Goal: Information Seeking & Learning: Learn about a topic

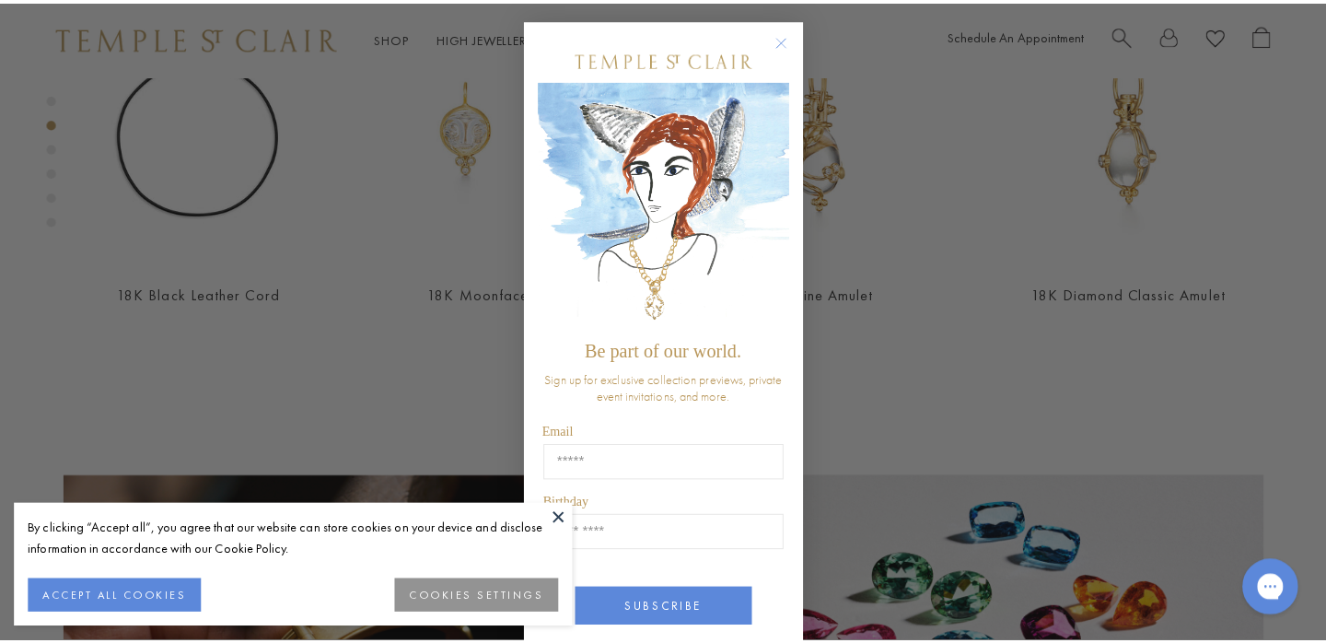
scroll to position [1165, 0]
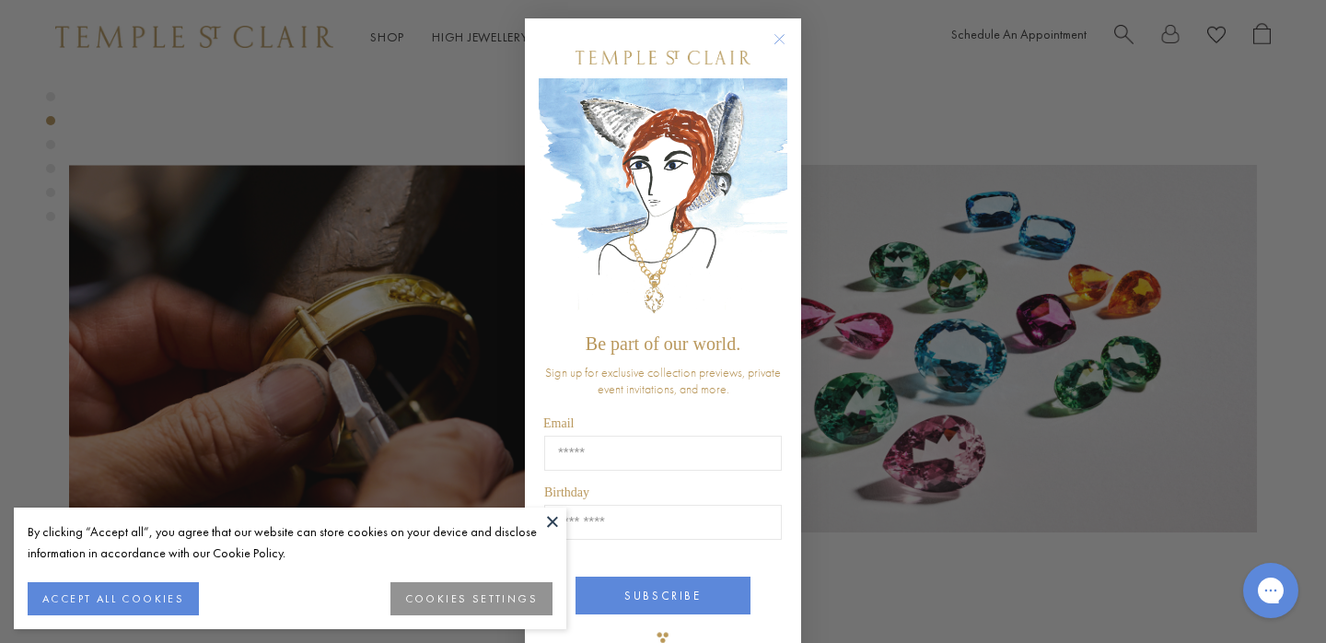
click at [776, 38] on circle "Close dialog" at bounding box center [780, 40] width 22 height 22
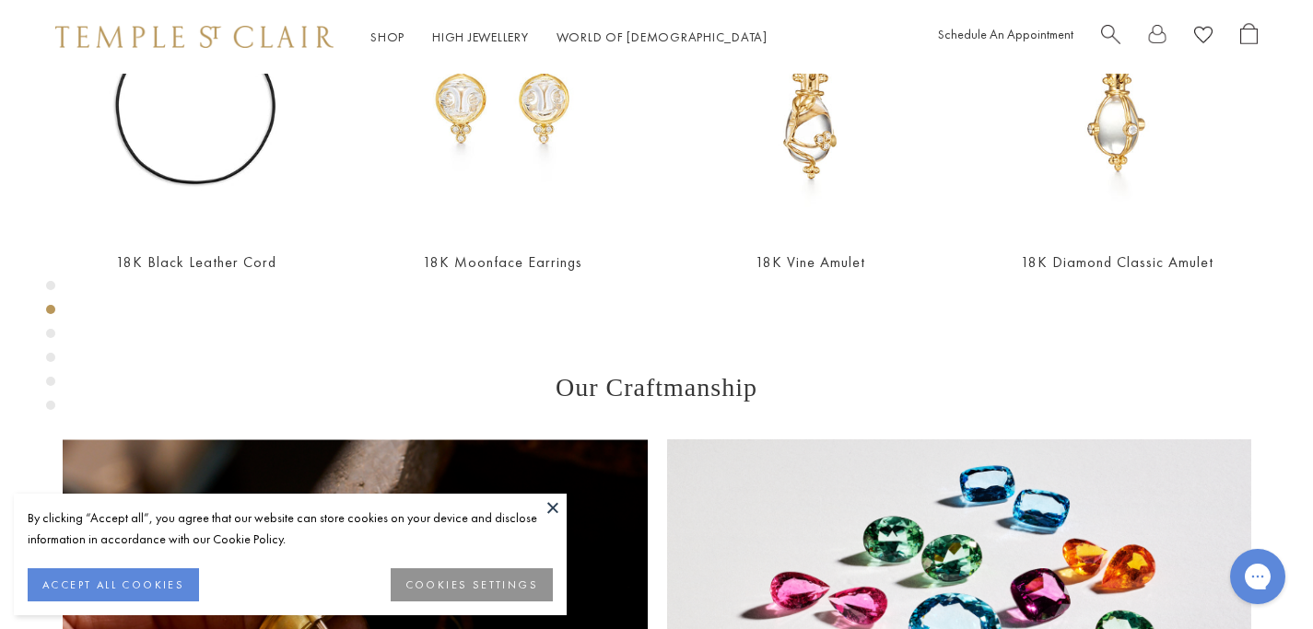
scroll to position [894, 0]
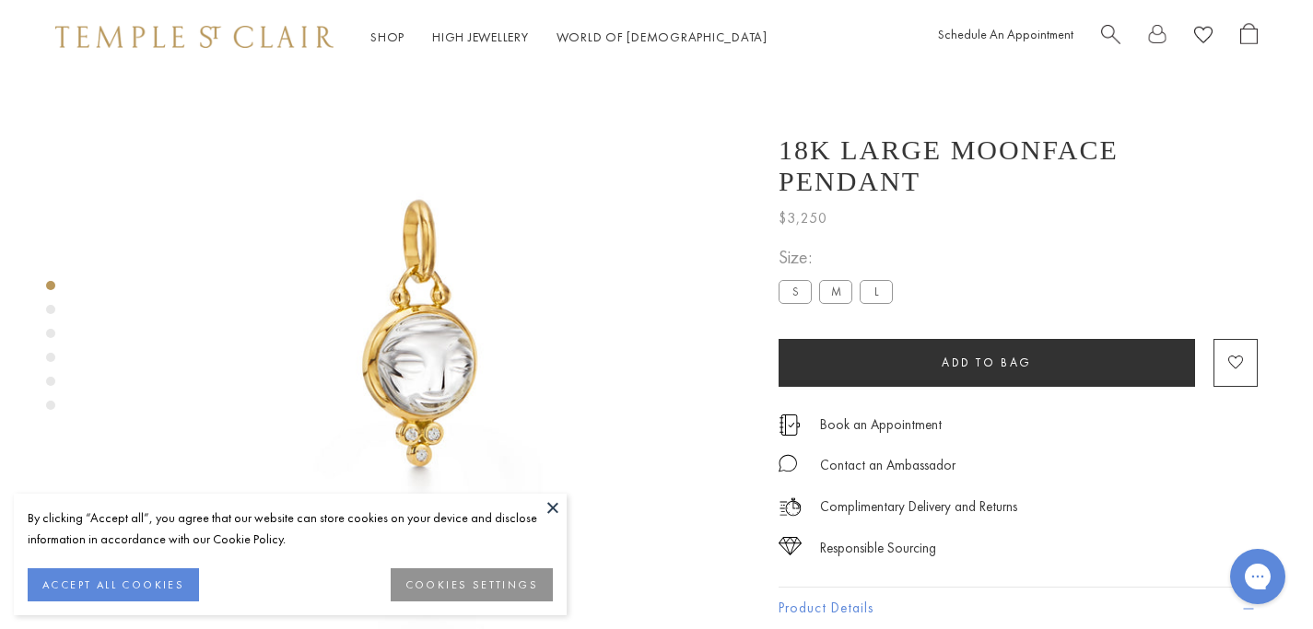
scroll to position [0, 0]
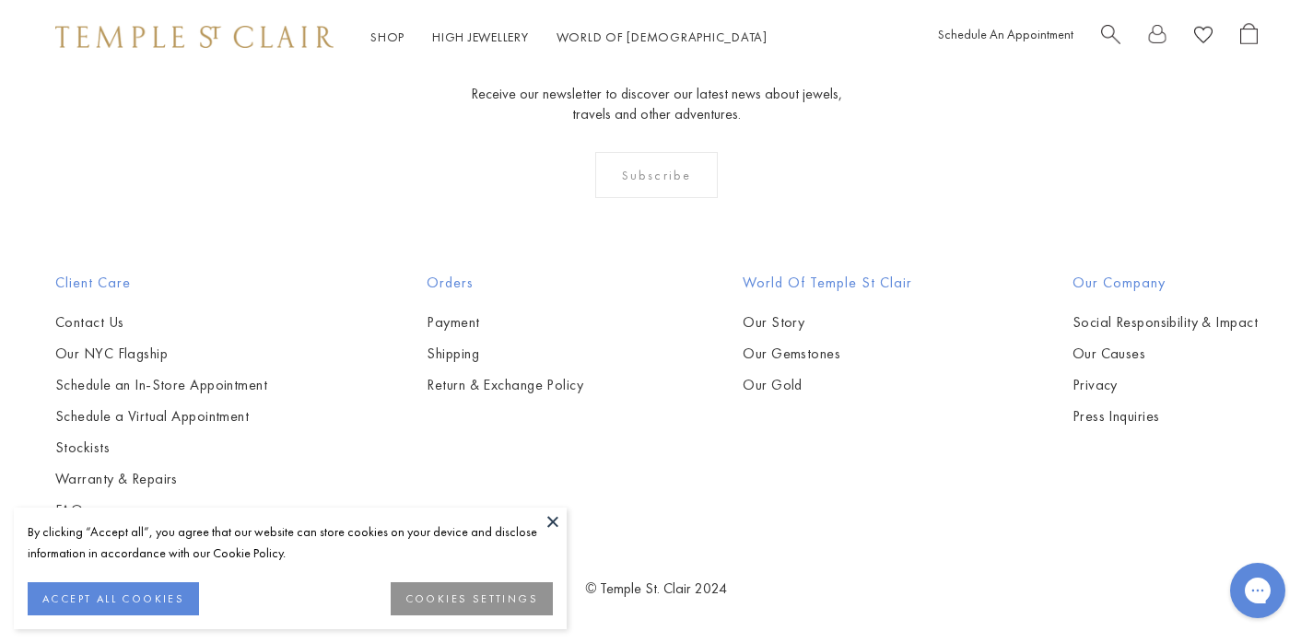
scroll to position [1562, 0]
click at [0, 0] on img at bounding box center [0, 0] width 0 height 0
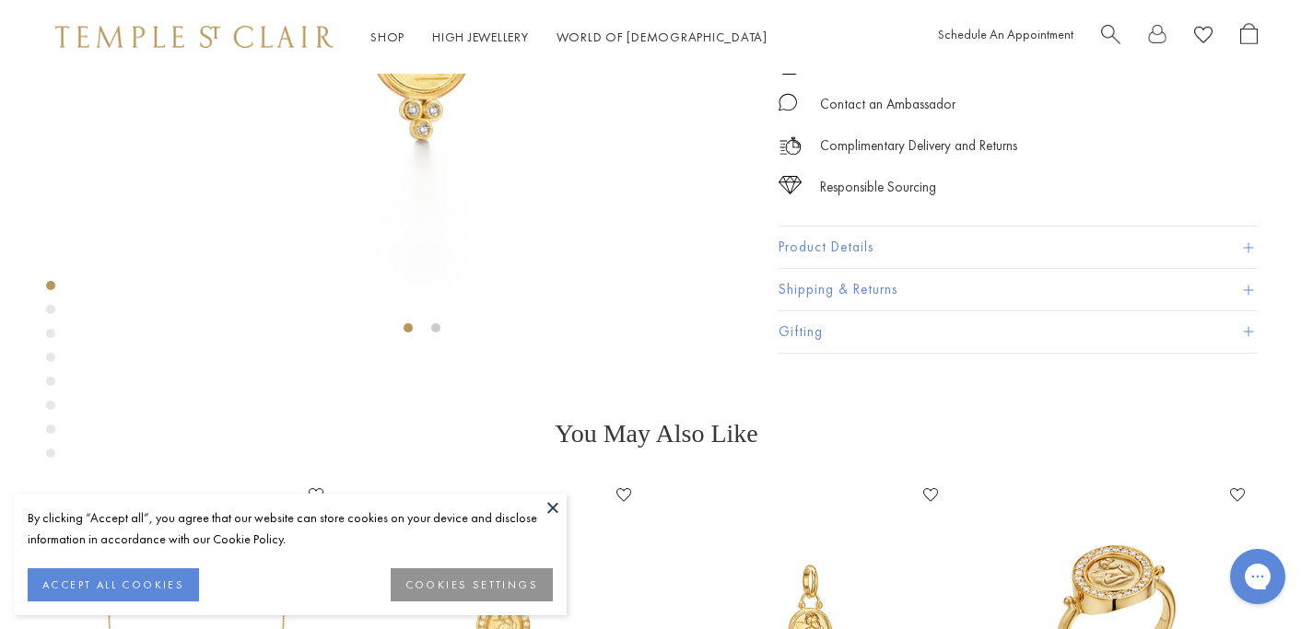
scroll to position [390, 0]
click at [1247, 251] on span at bounding box center [1248, 246] width 10 height 10
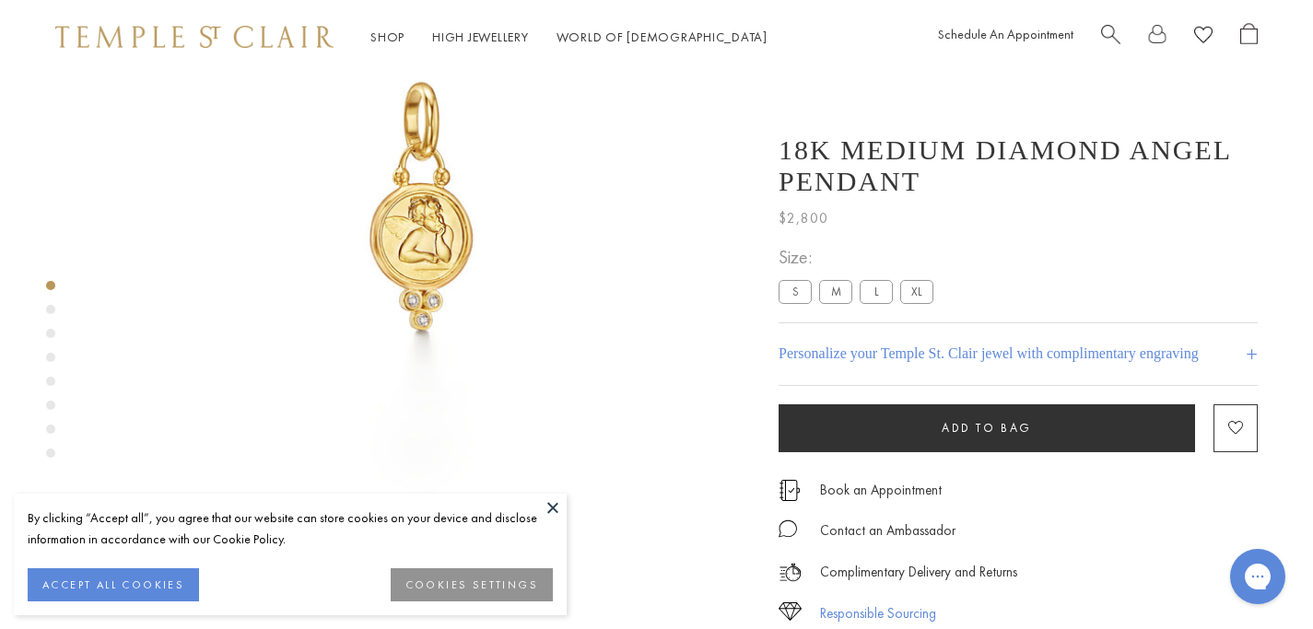
scroll to position [0, 0]
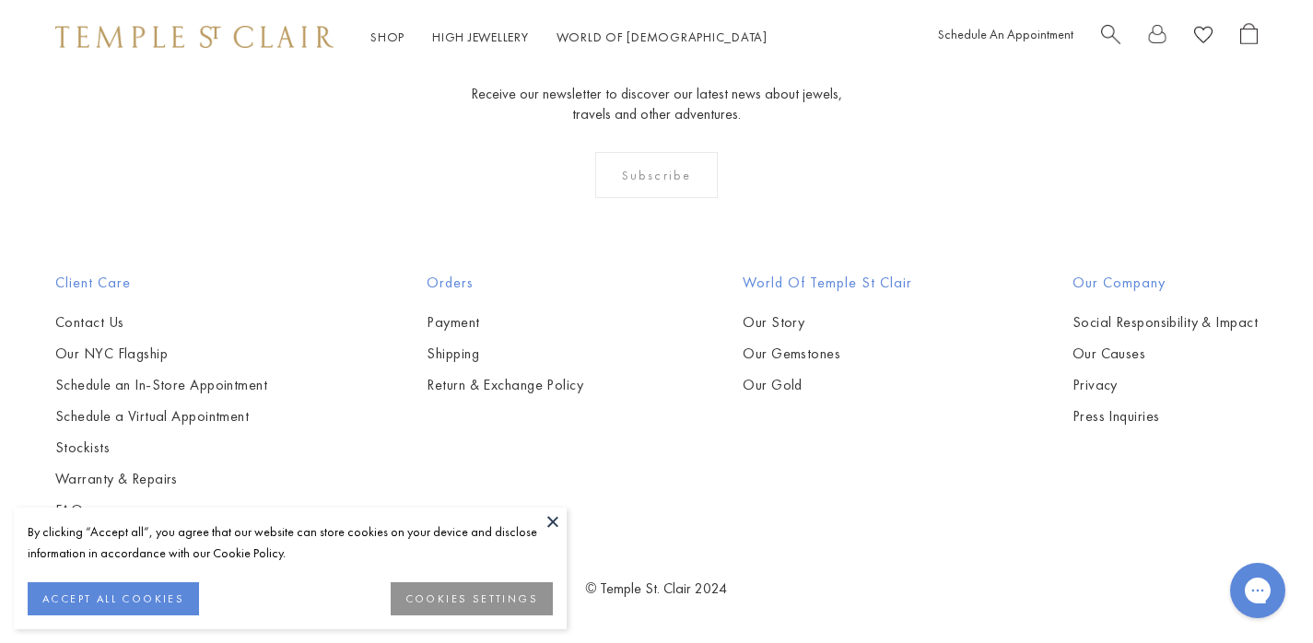
click at [0, 0] on img at bounding box center [0, 0] width 0 height 0
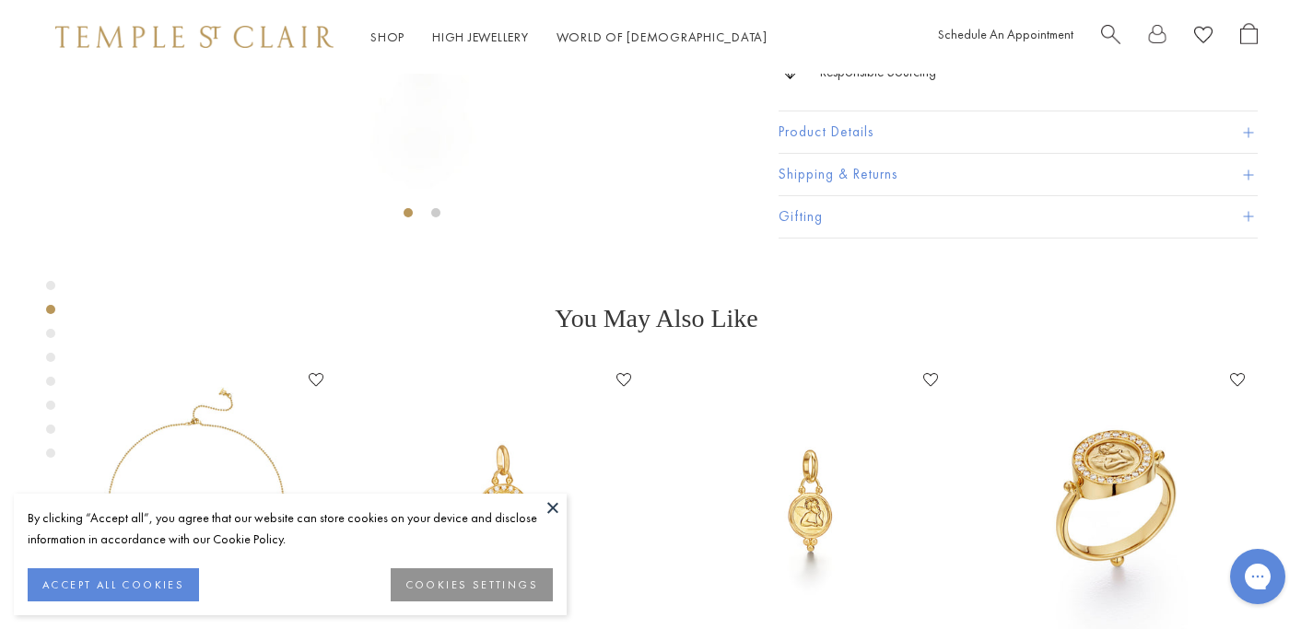
scroll to position [516, 0]
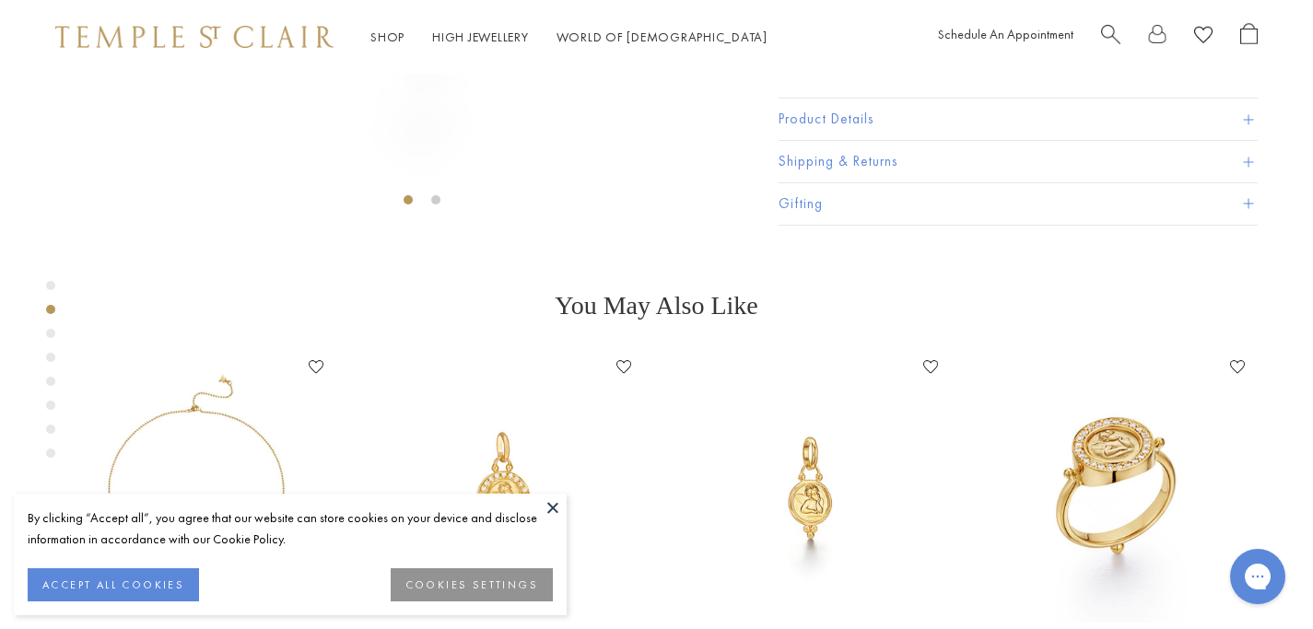
click at [1244, 125] on span at bounding box center [1248, 120] width 10 height 10
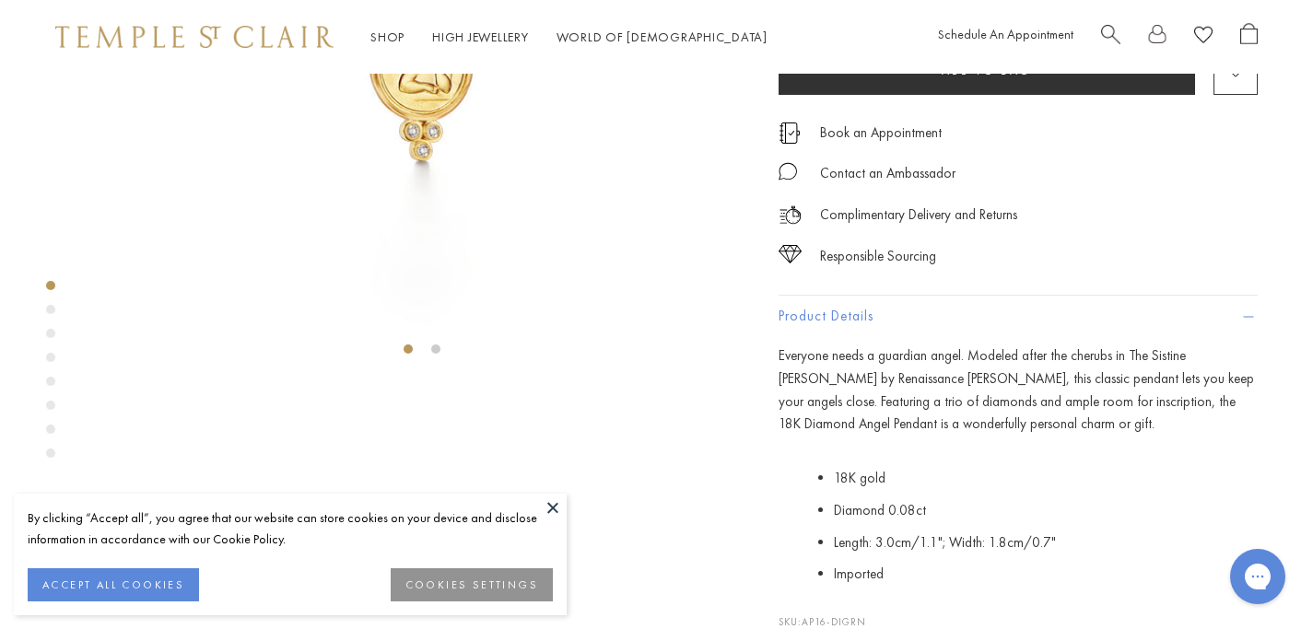
scroll to position [370, 0]
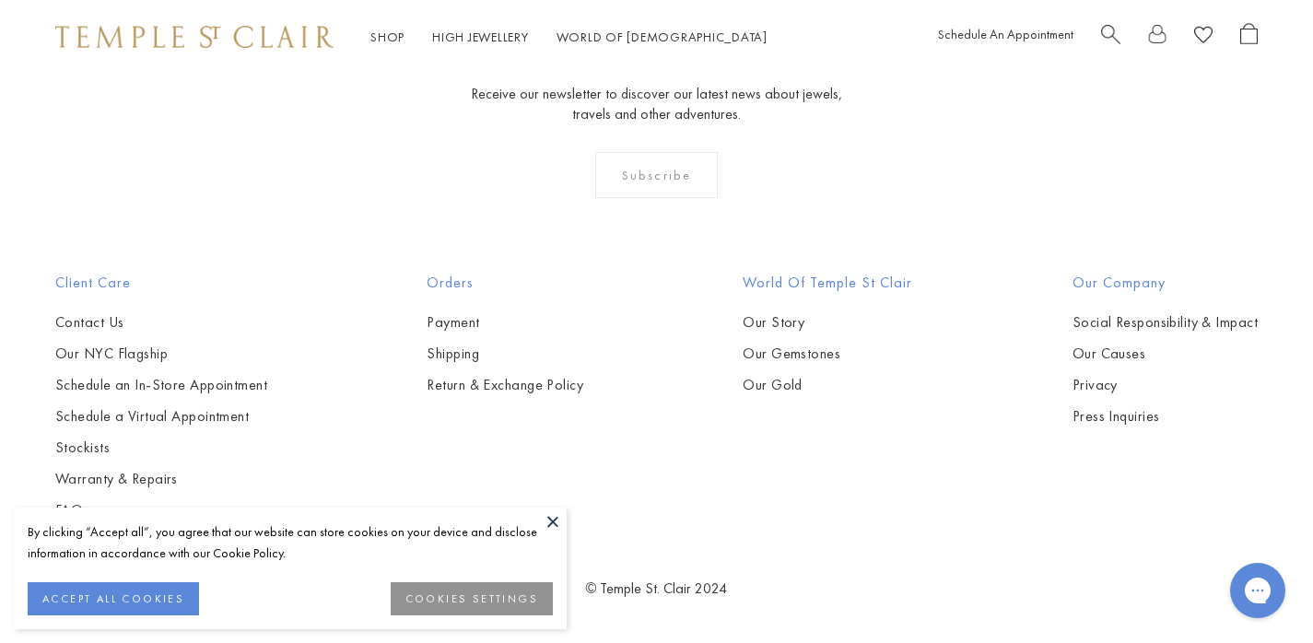
click at [0, 0] on img at bounding box center [0, 0] width 0 height 0
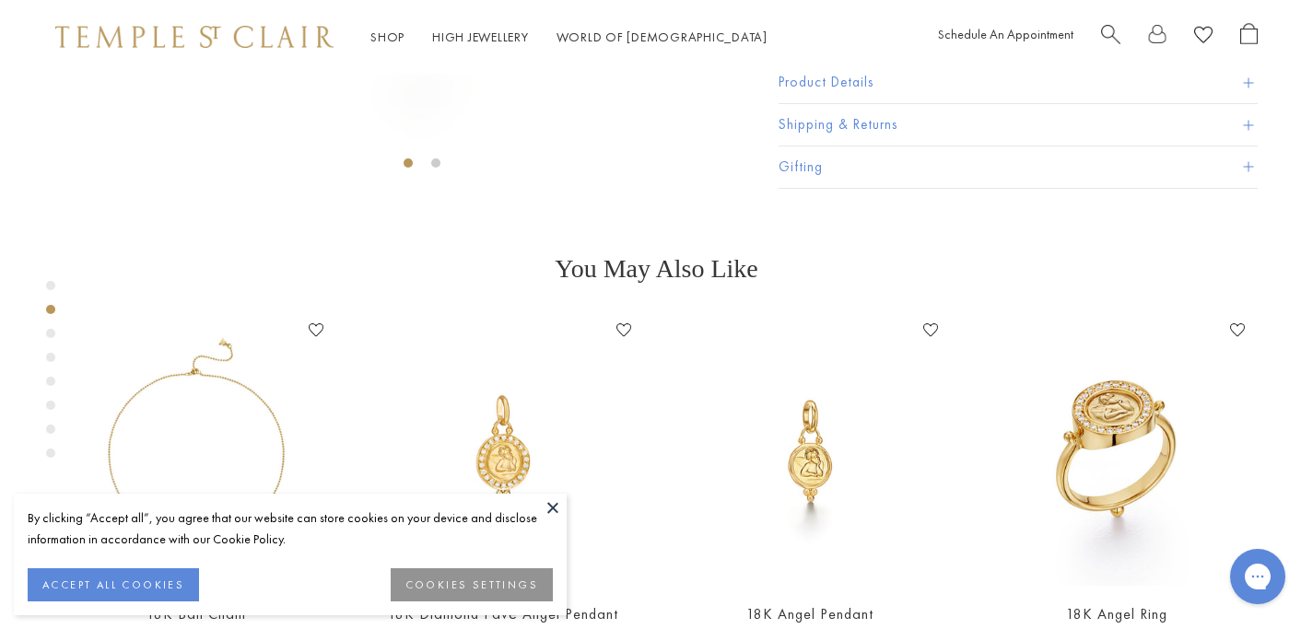
scroll to position [555, 0]
click at [1246, 86] on span at bounding box center [1248, 81] width 10 height 10
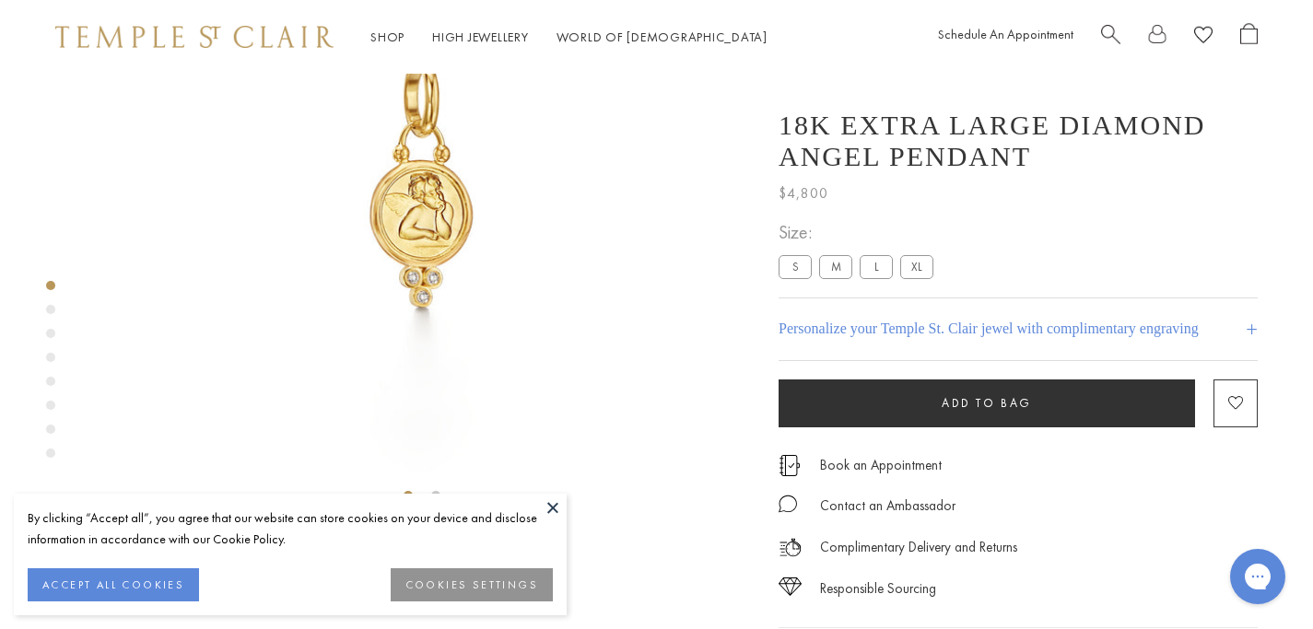
scroll to position [0, 0]
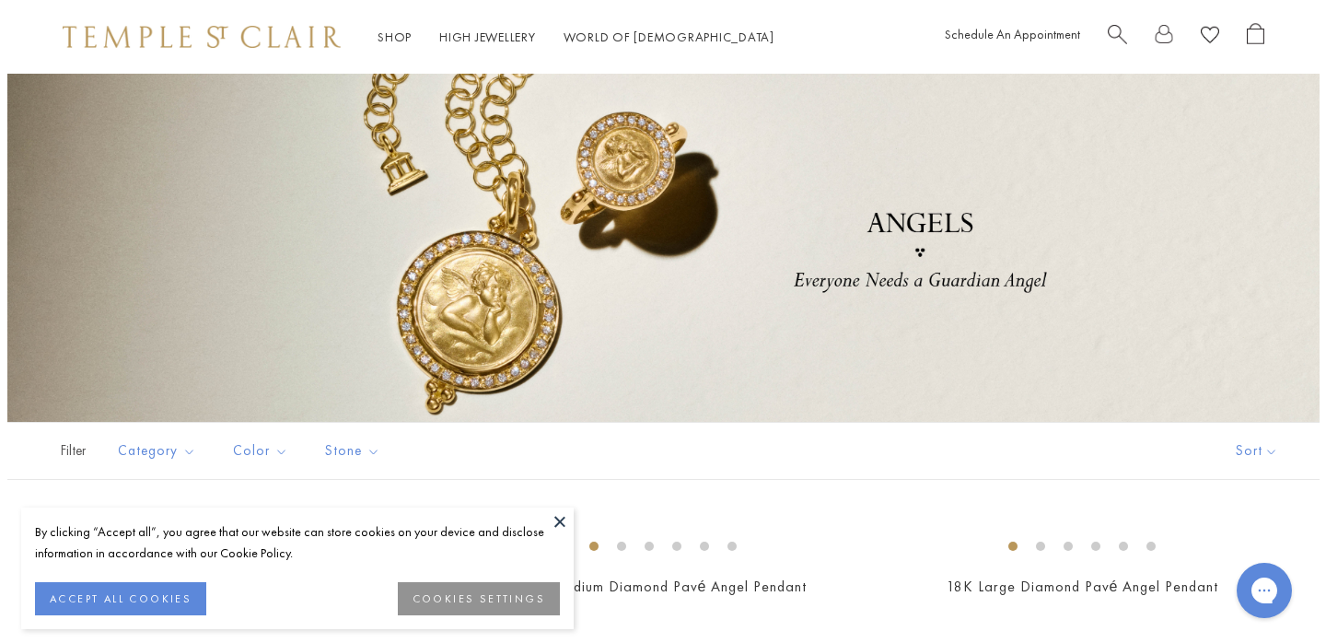
scroll to position [15, 0]
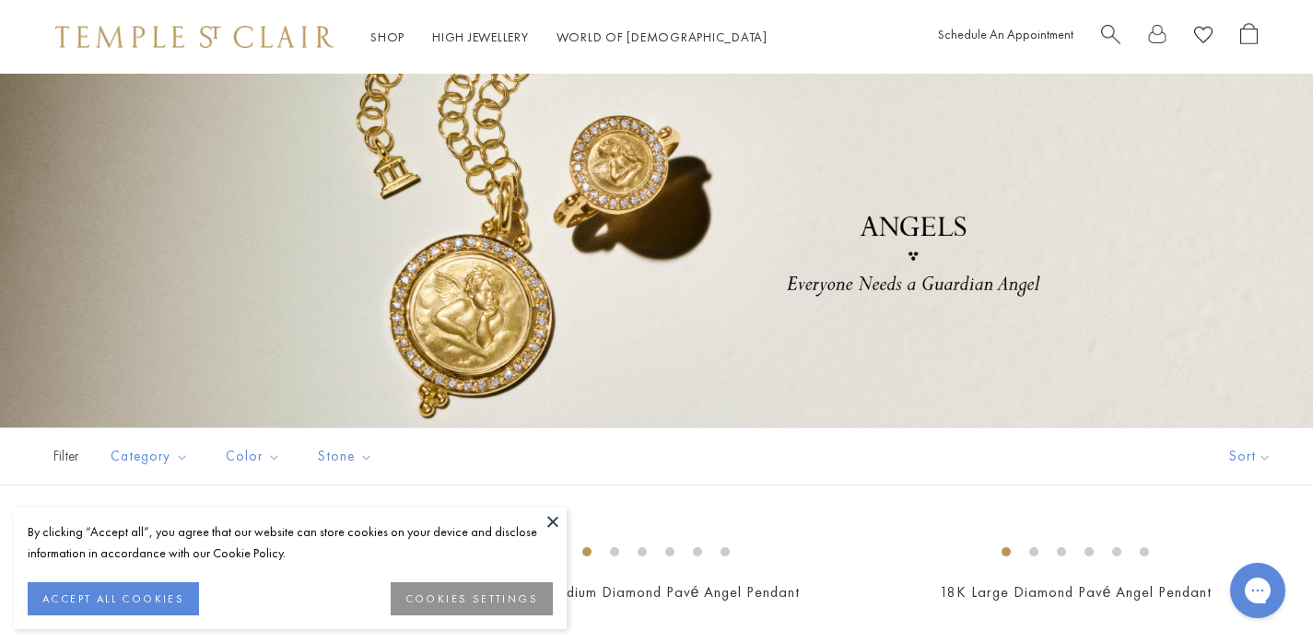
click at [1108, 24] on span "Search" at bounding box center [1110, 32] width 19 height 19
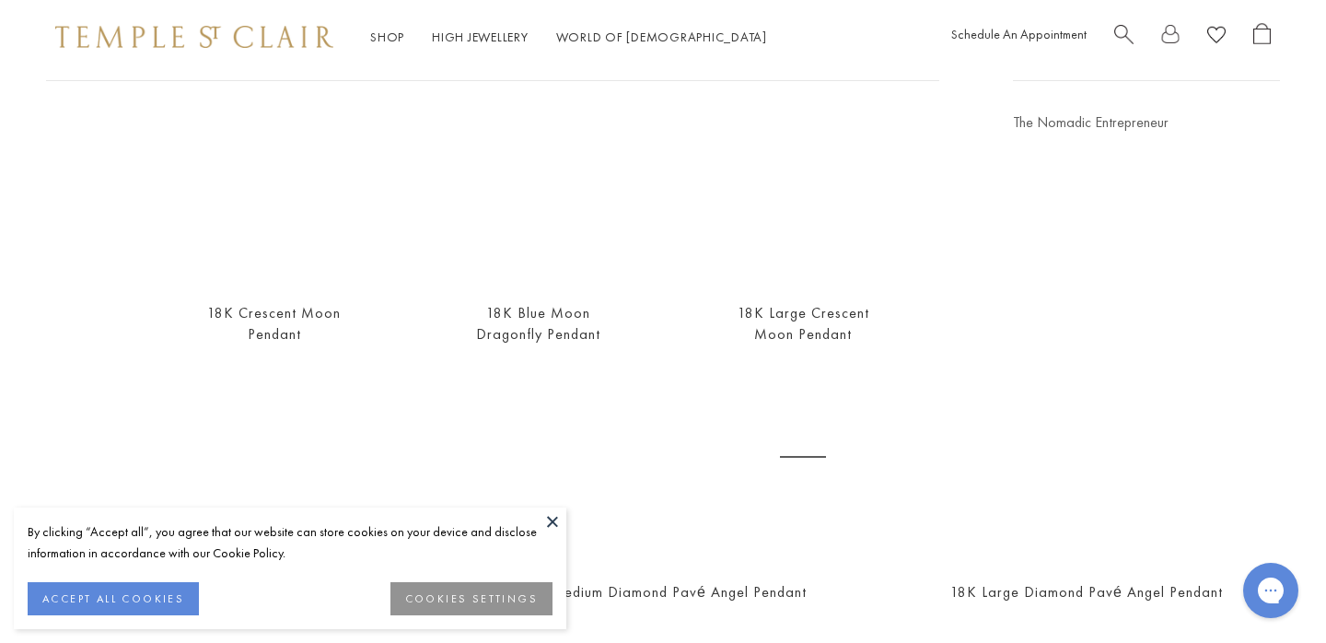
scroll to position [0, 0]
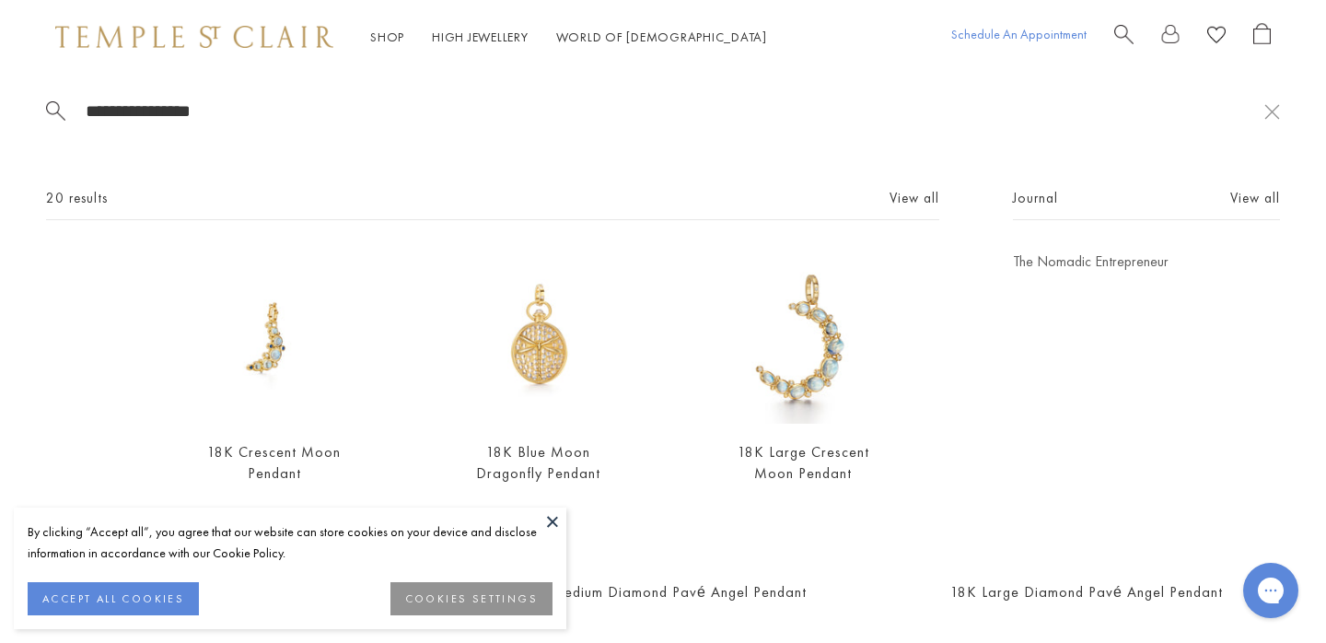
type input "**********"
click at [1019, 29] on link "Schedule An Appointment" at bounding box center [1019, 34] width 135 height 17
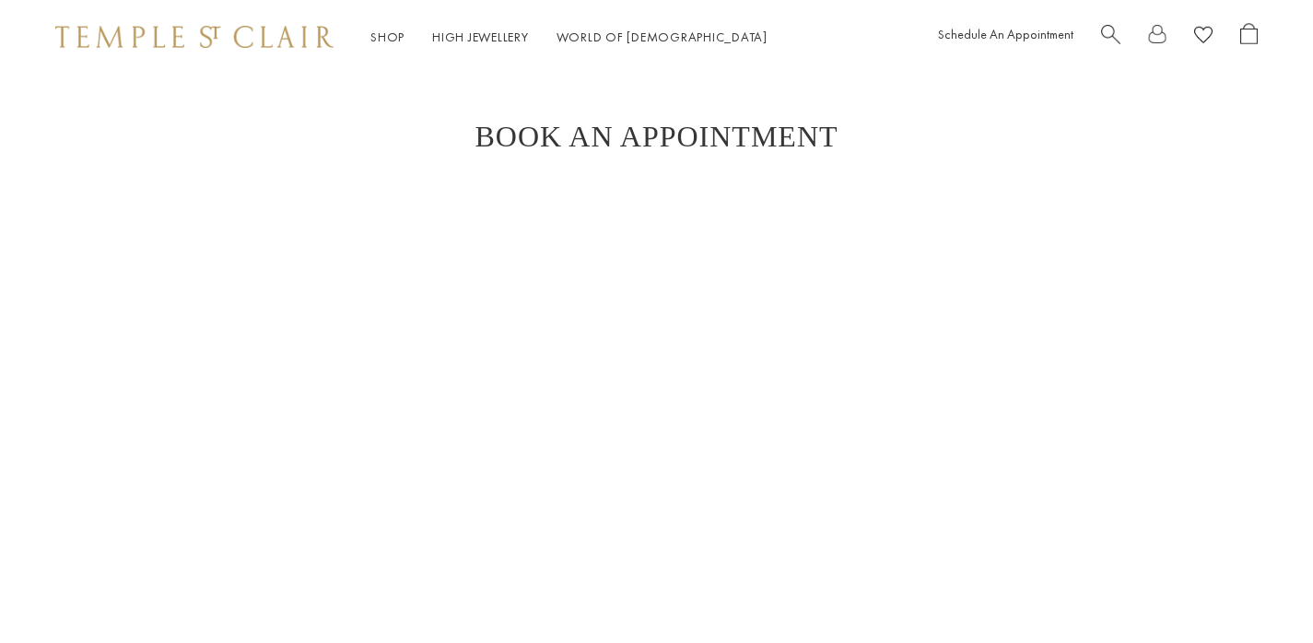
click at [1108, 29] on span "Search" at bounding box center [1110, 32] width 19 height 19
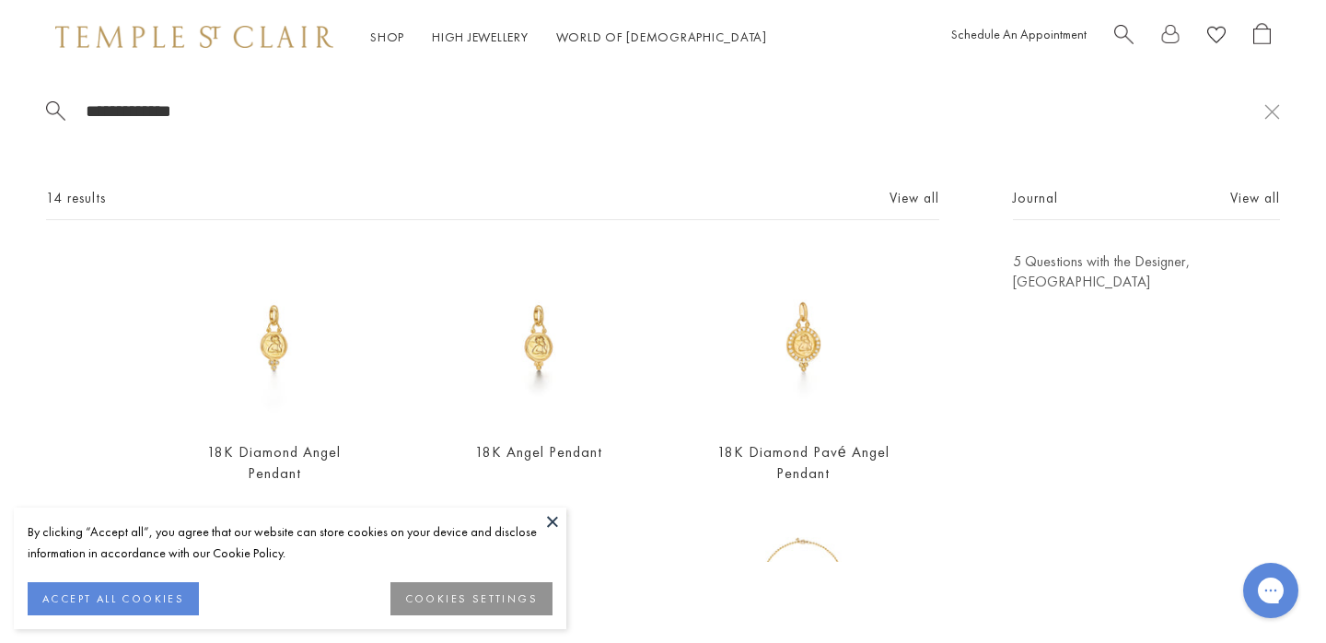
type input "**********"
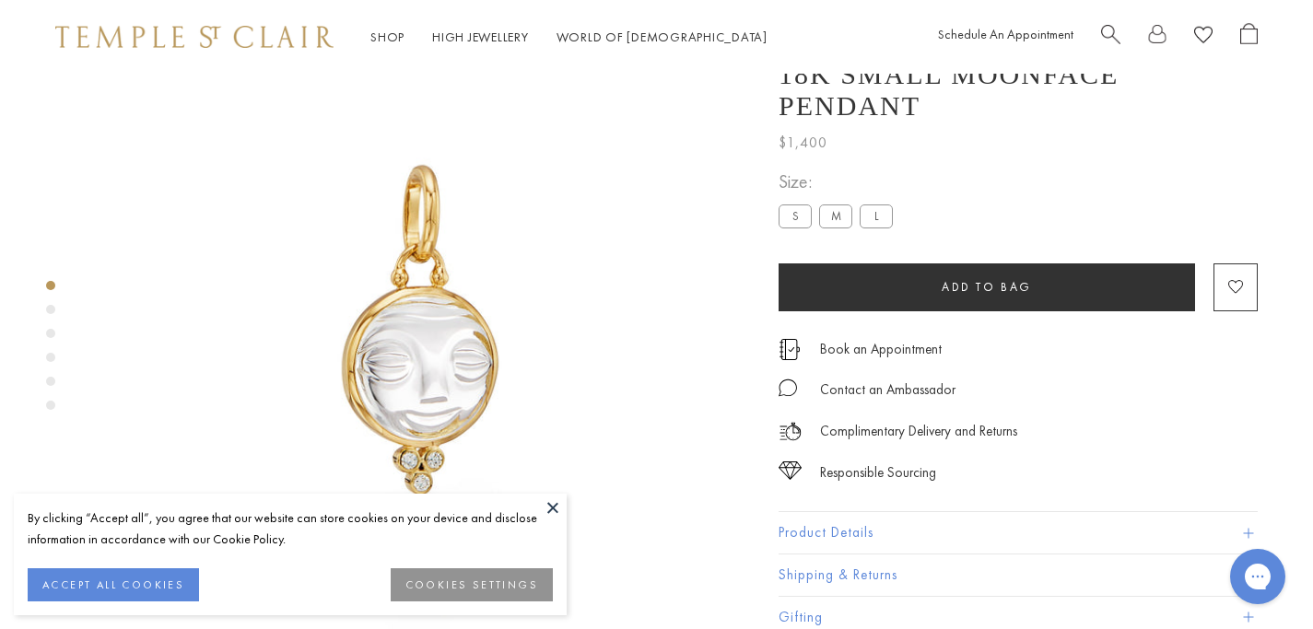
click at [800, 220] on label "S" at bounding box center [794, 215] width 33 height 23
click at [1244, 538] on span at bounding box center [1248, 533] width 10 height 10
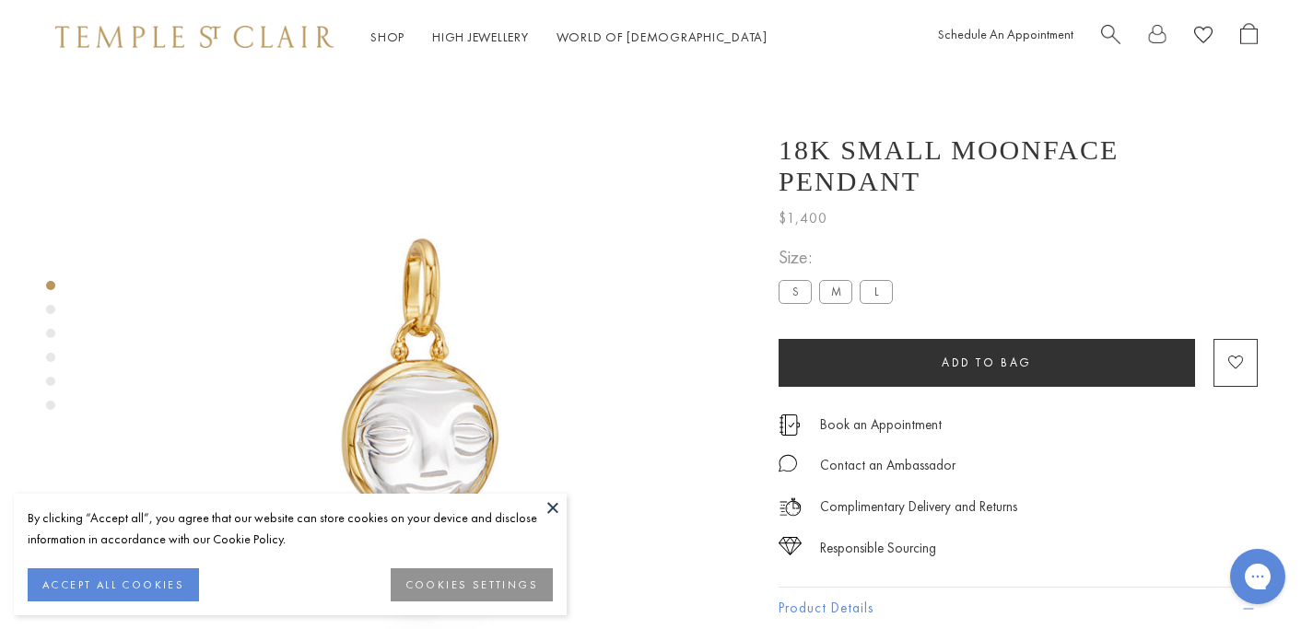
click at [838, 280] on label "M" at bounding box center [835, 291] width 33 height 23
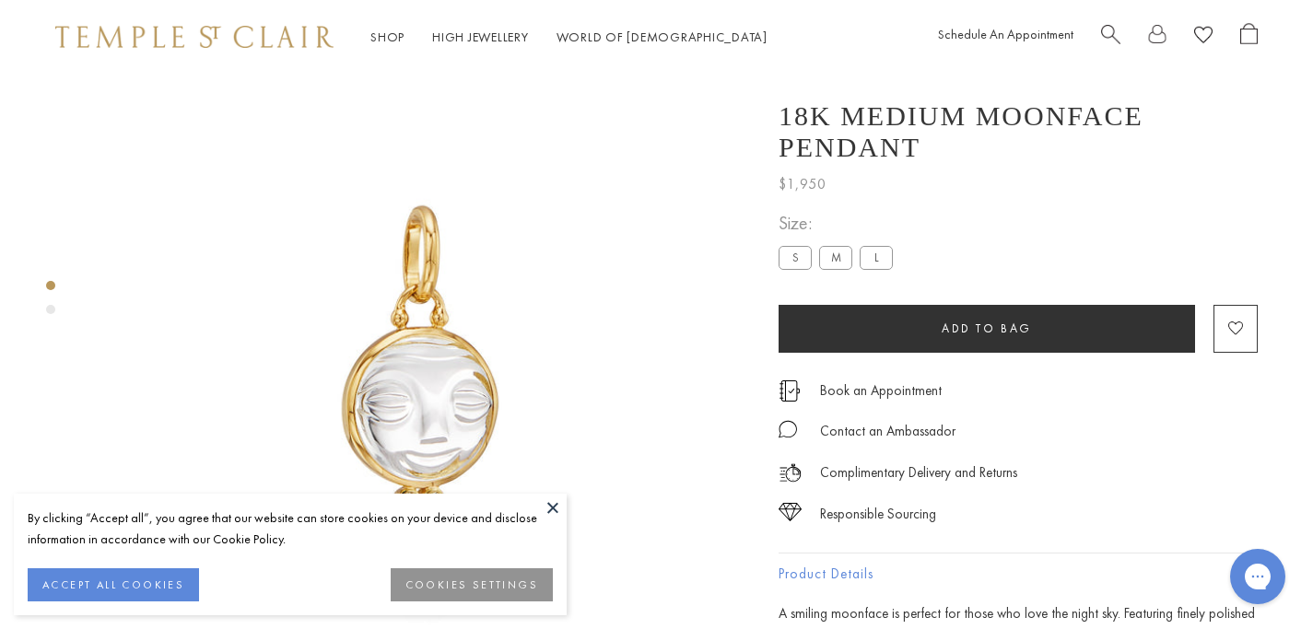
scroll to position [34, 0]
click at [800, 246] on label "S" at bounding box center [794, 257] width 33 height 23
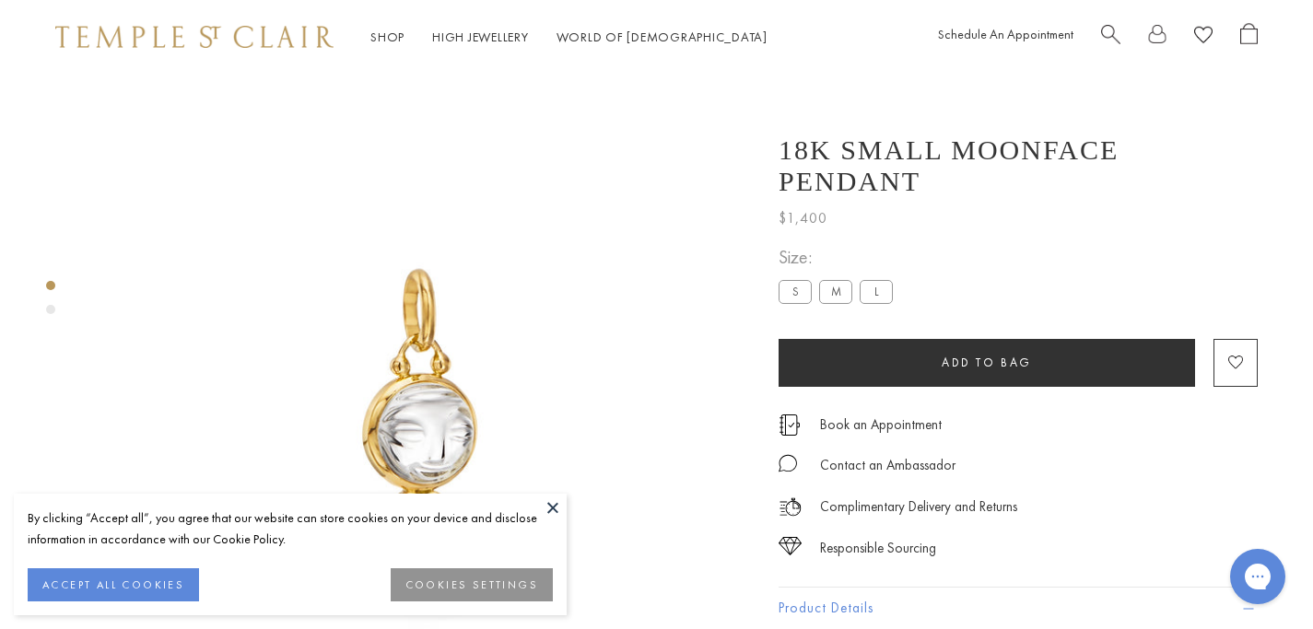
scroll to position [1, 0]
click at [882, 279] on label "L" at bounding box center [875, 290] width 33 height 23
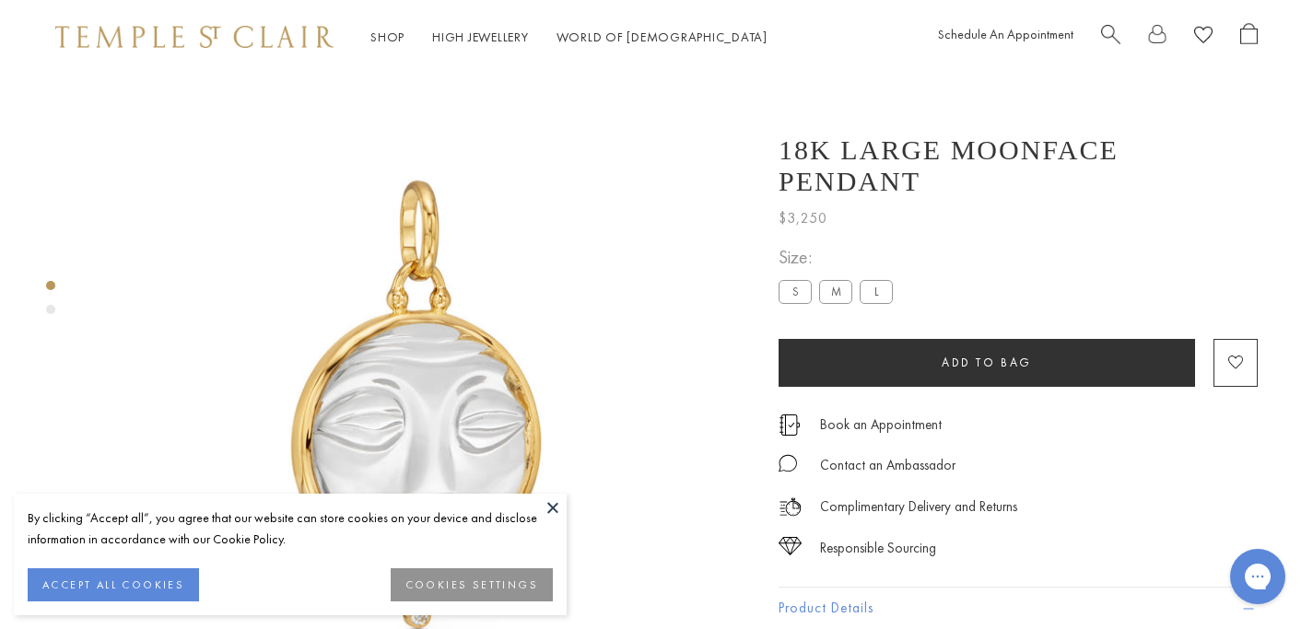
click at [825, 280] on label "M" at bounding box center [835, 291] width 33 height 23
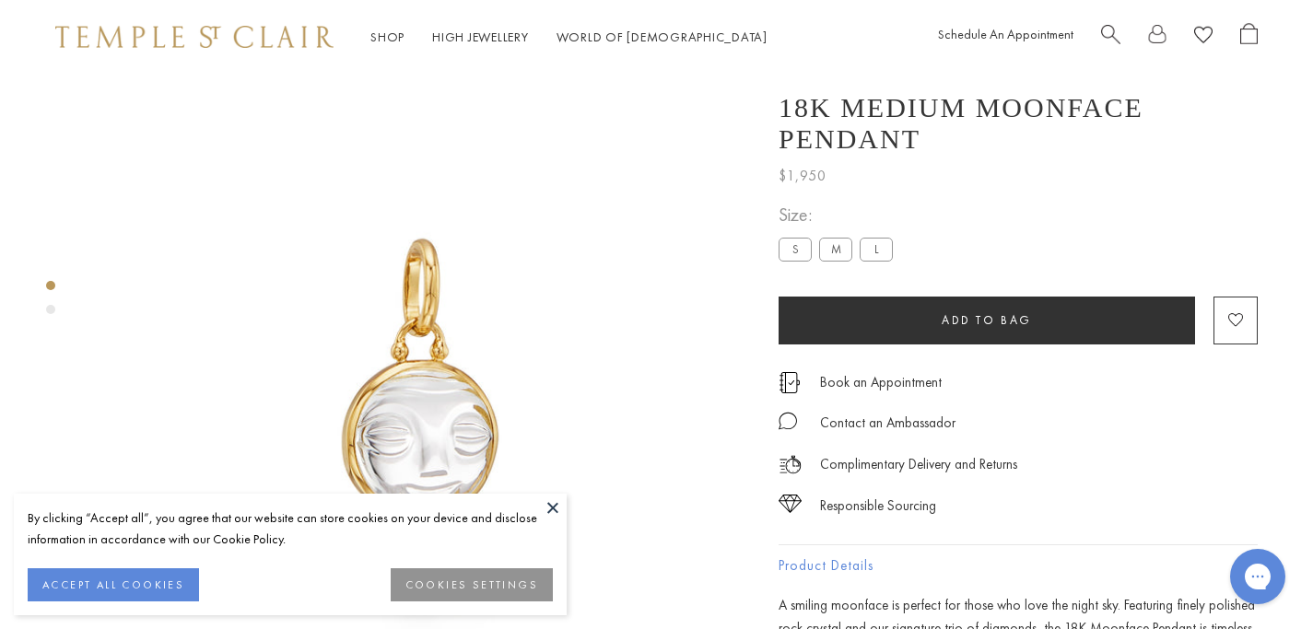
scroll to position [74, 0]
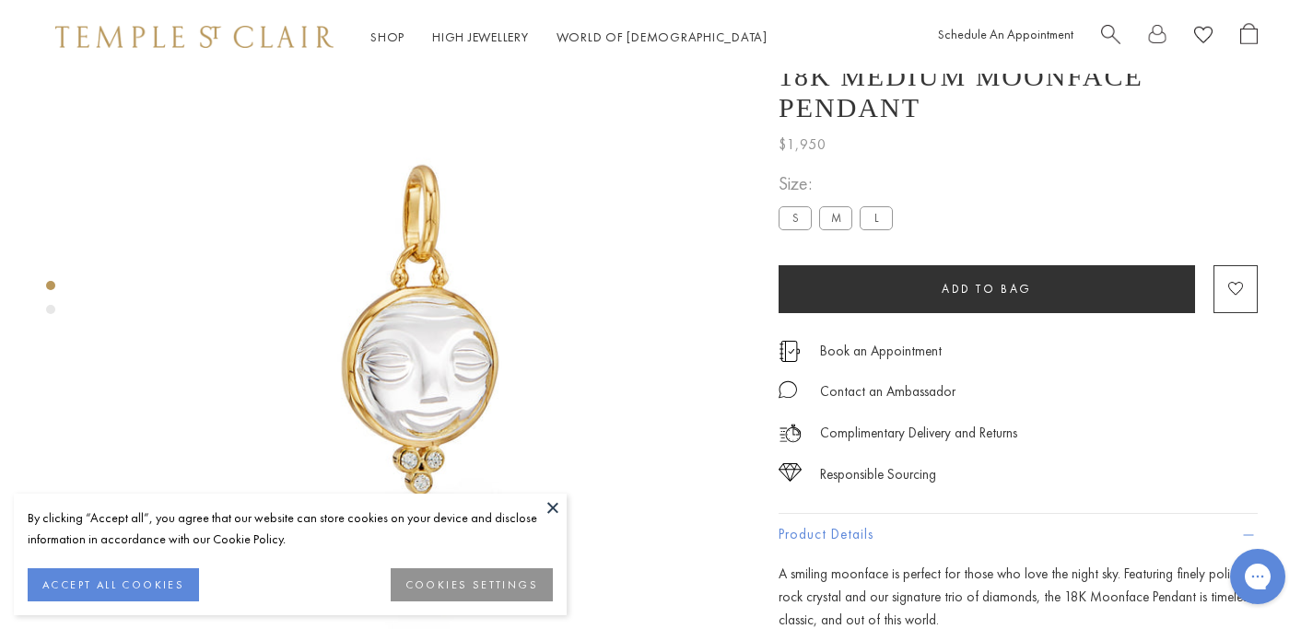
click at [792, 206] on label "S" at bounding box center [794, 217] width 33 height 23
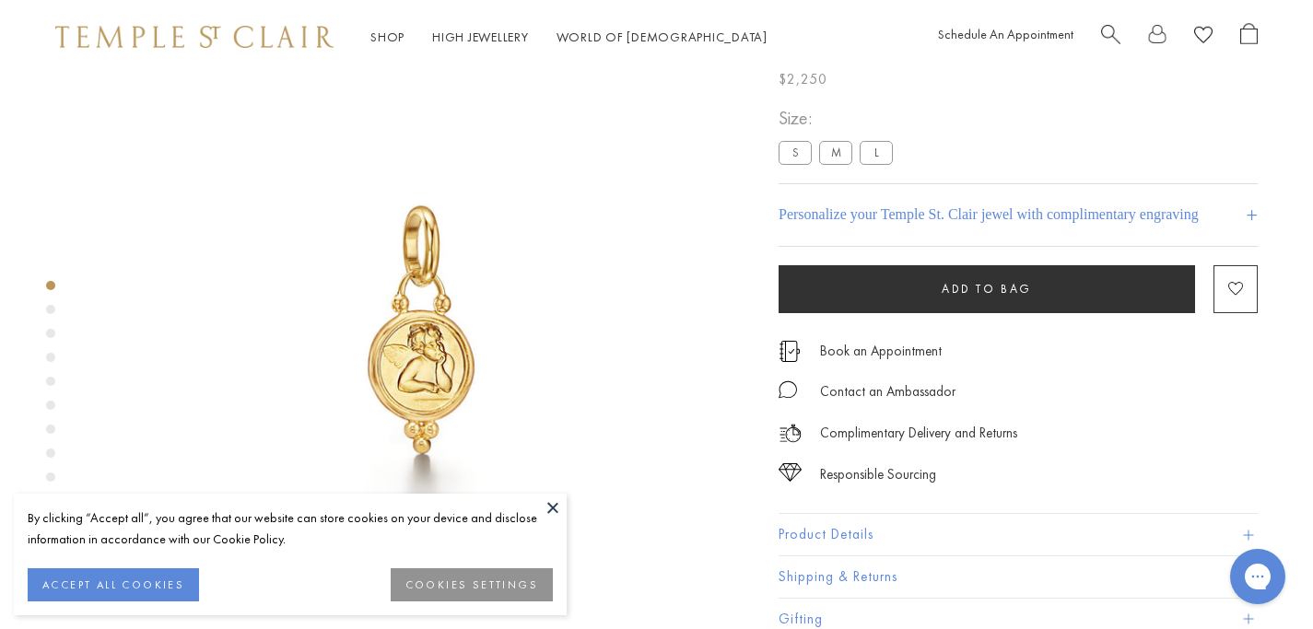
click at [797, 154] on label "S" at bounding box center [794, 152] width 33 height 23
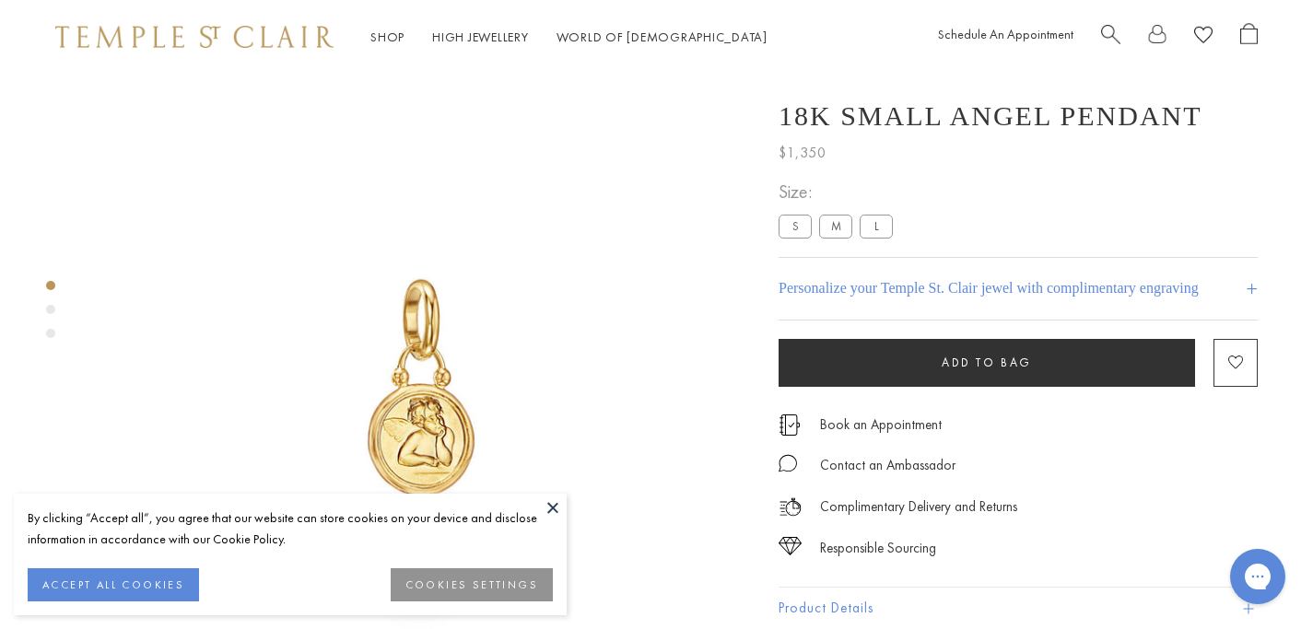
scroll to position [1, 0]
click at [842, 226] on label "M" at bounding box center [835, 225] width 33 height 23
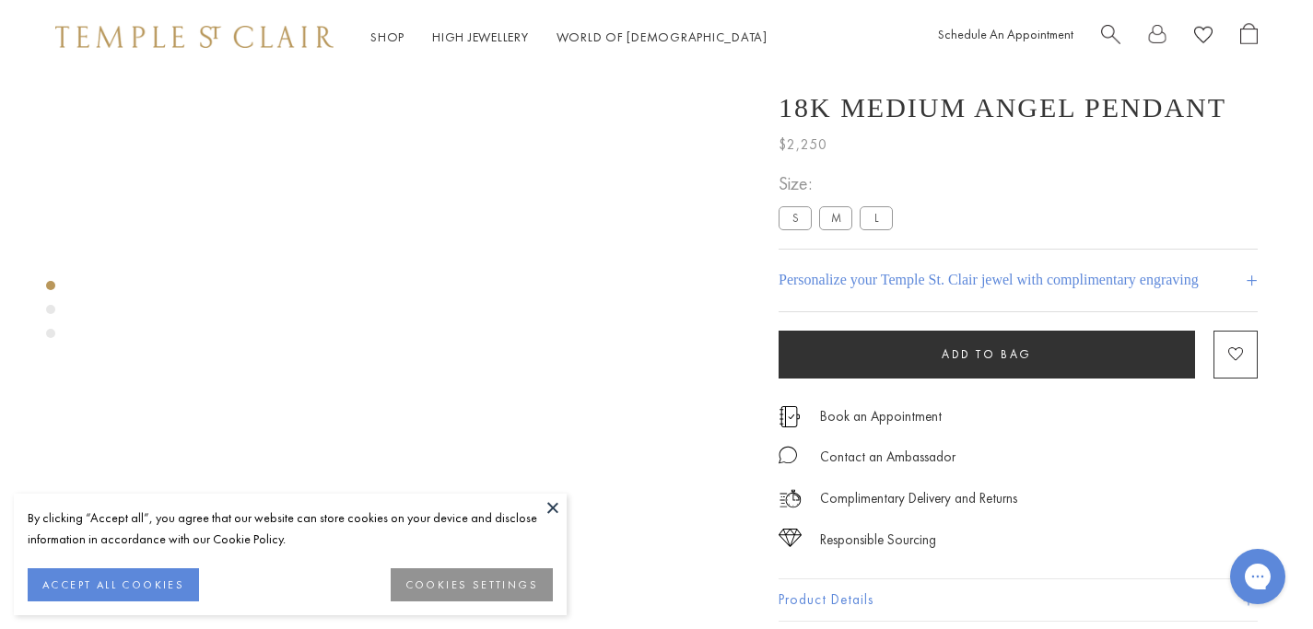
scroll to position [74, 0]
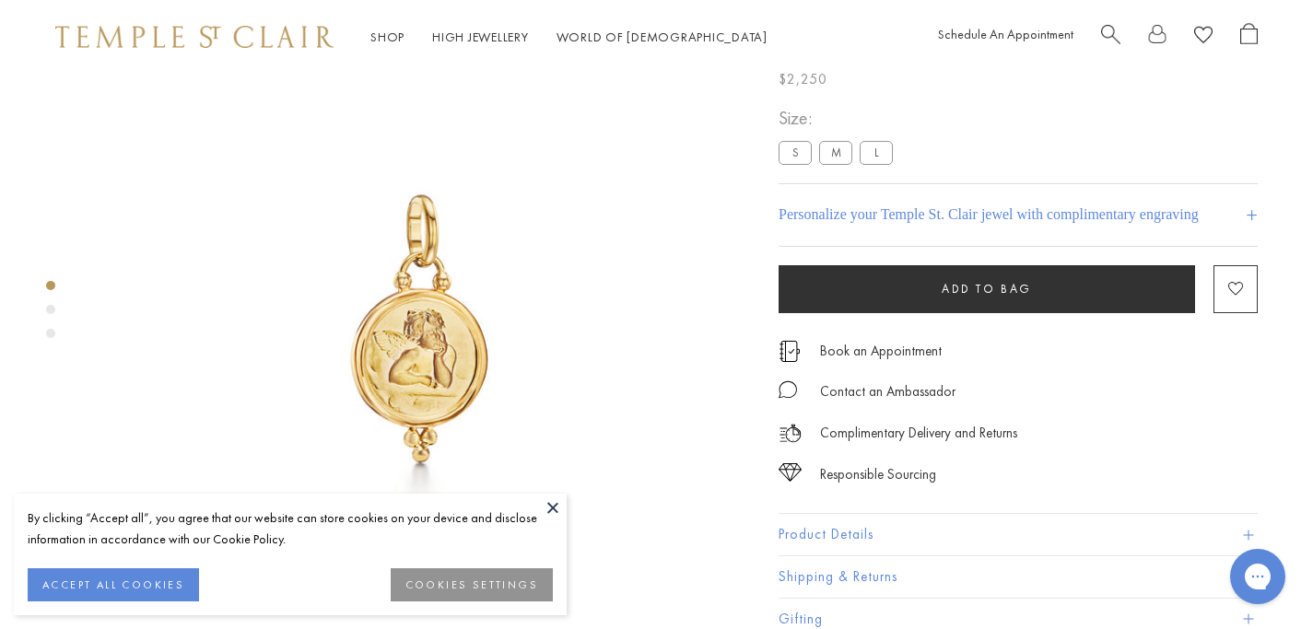
click at [882, 147] on label "L" at bounding box center [875, 152] width 33 height 23
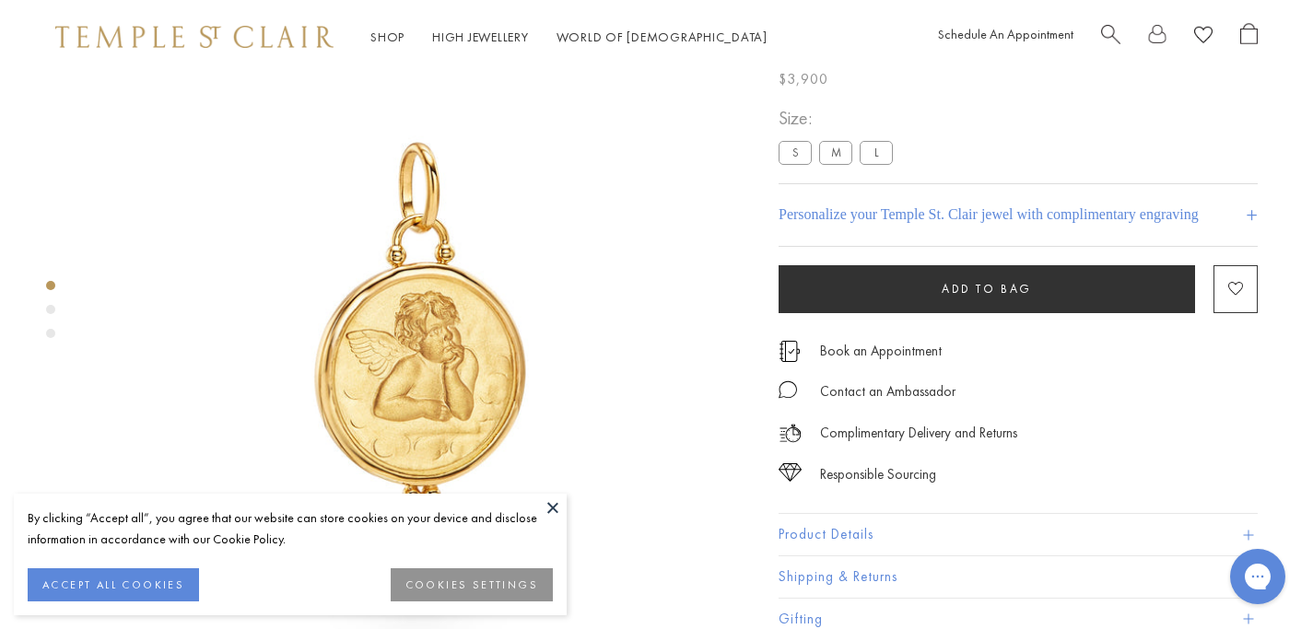
click at [1250, 532] on span at bounding box center [1248, 535] width 10 height 10
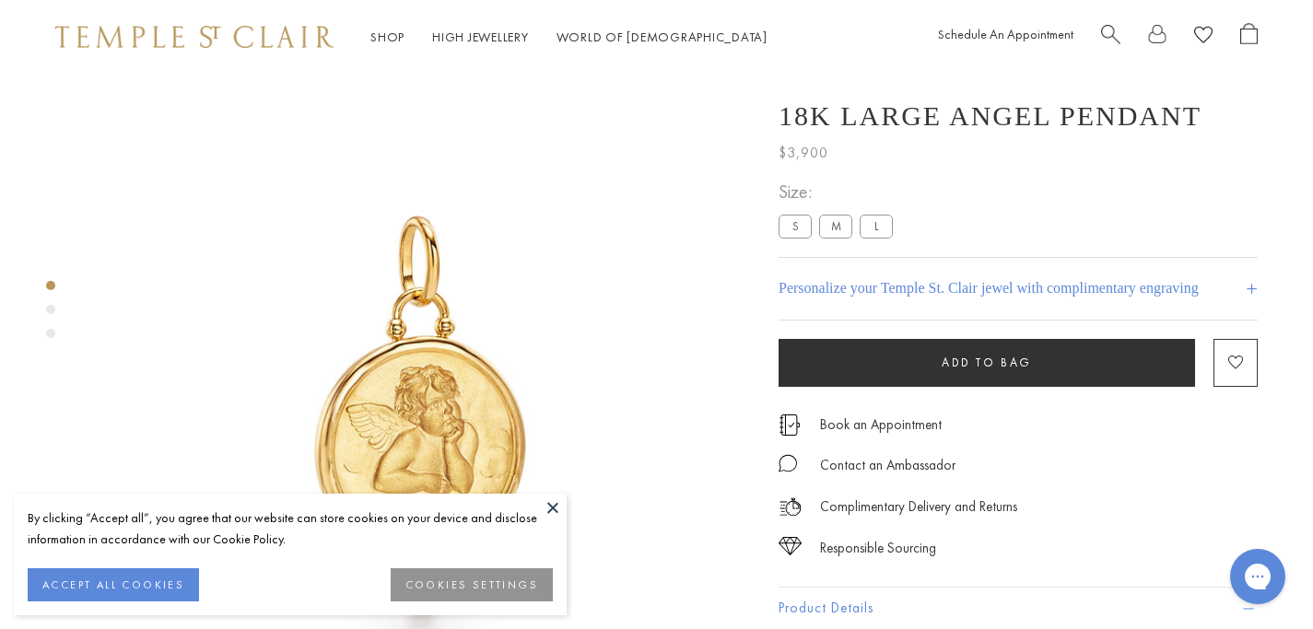
click at [838, 229] on label "M" at bounding box center [835, 226] width 33 height 23
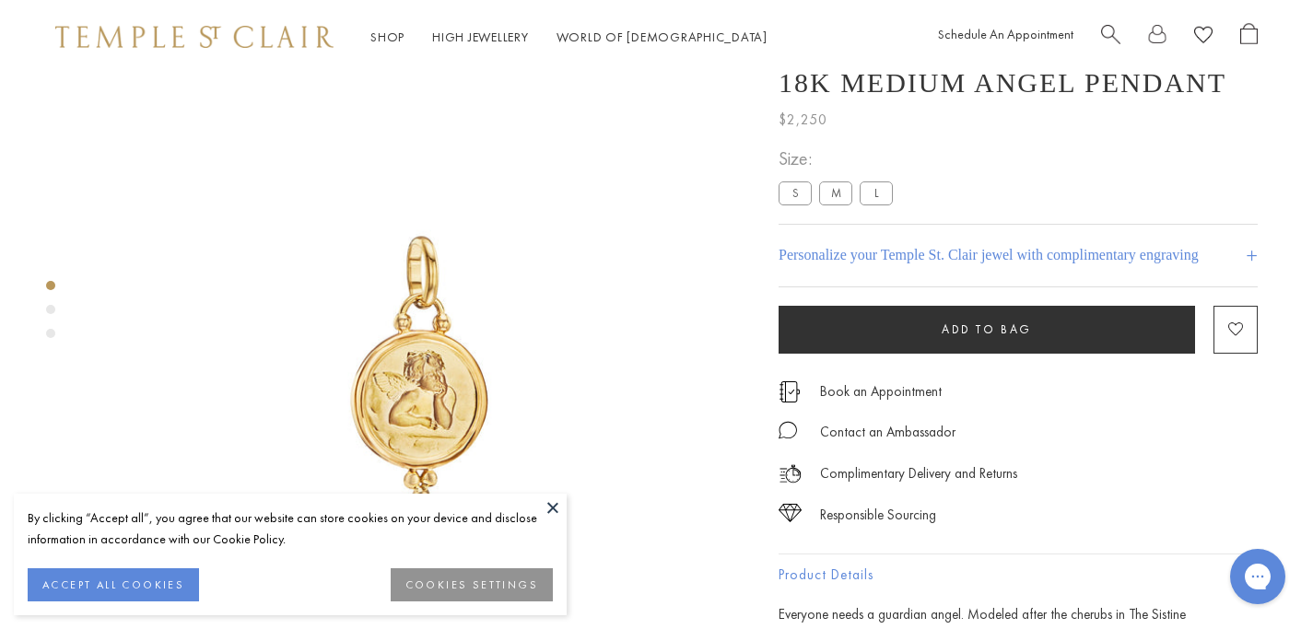
scroll to position [33, 0]
click at [882, 195] on label "L" at bounding box center [875, 192] width 33 height 23
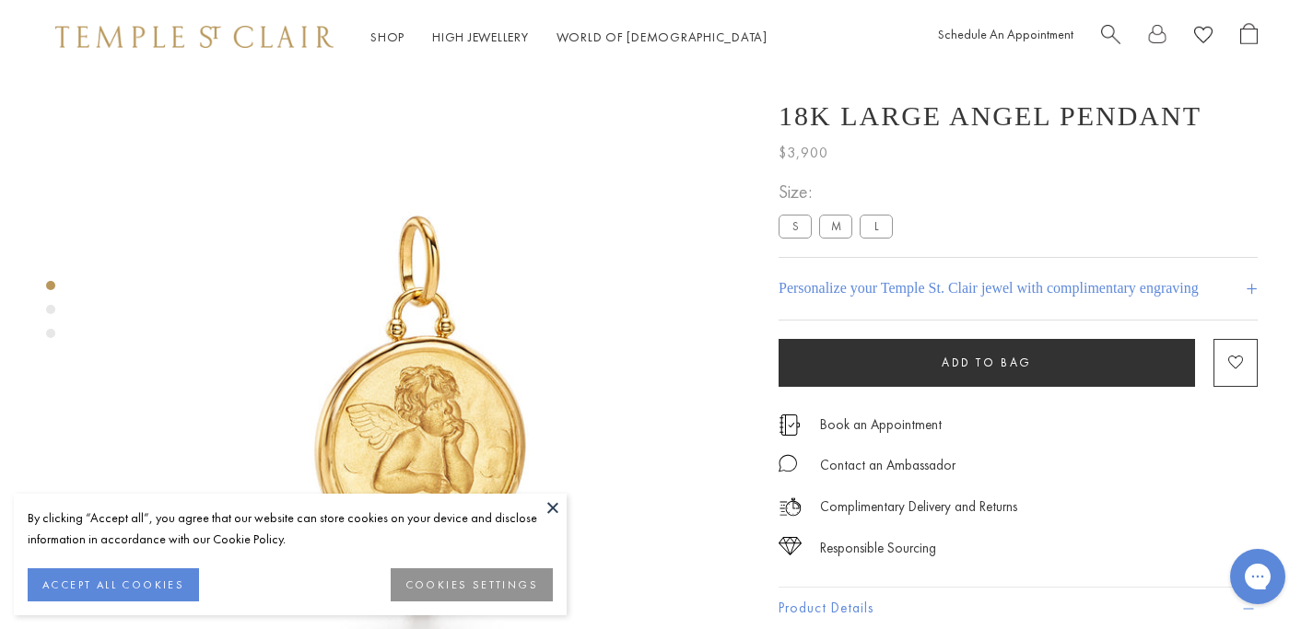
click at [872, 229] on label "L" at bounding box center [875, 226] width 33 height 23
click at [873, 229] on label "L" at bounding box center [875, 226] width 33 height 23
click at [836, 233] on label "M" at bounding box center [835, 226] width 33 height 23
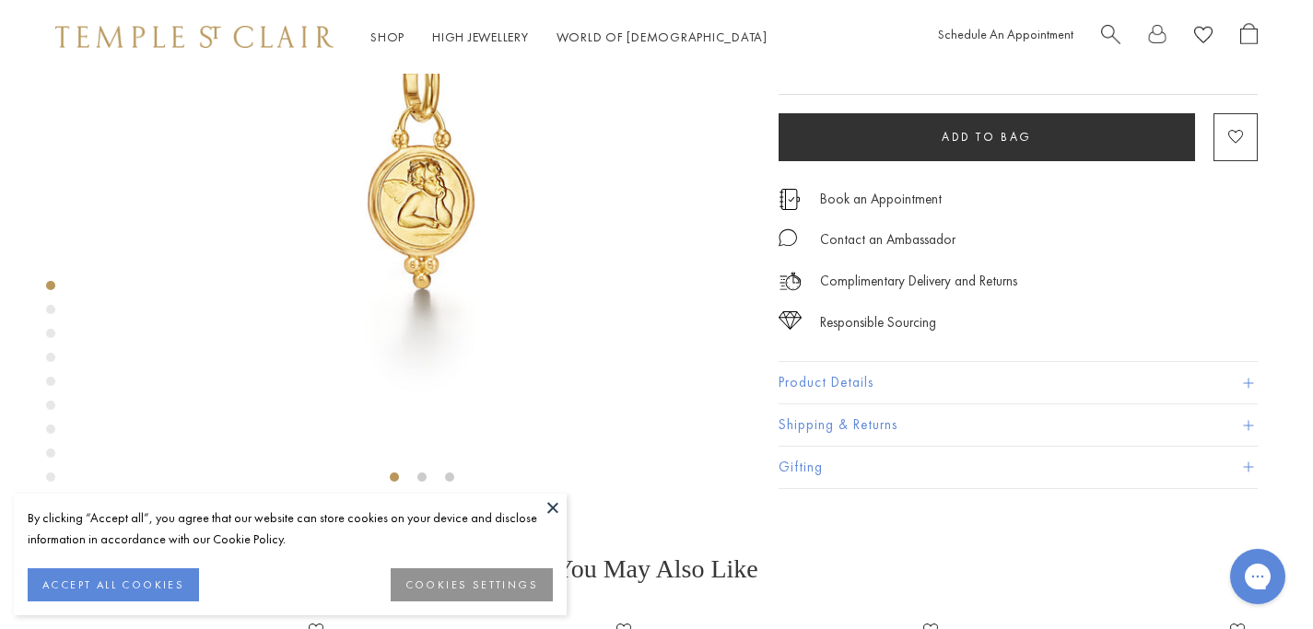
scroll to position [258, 0]
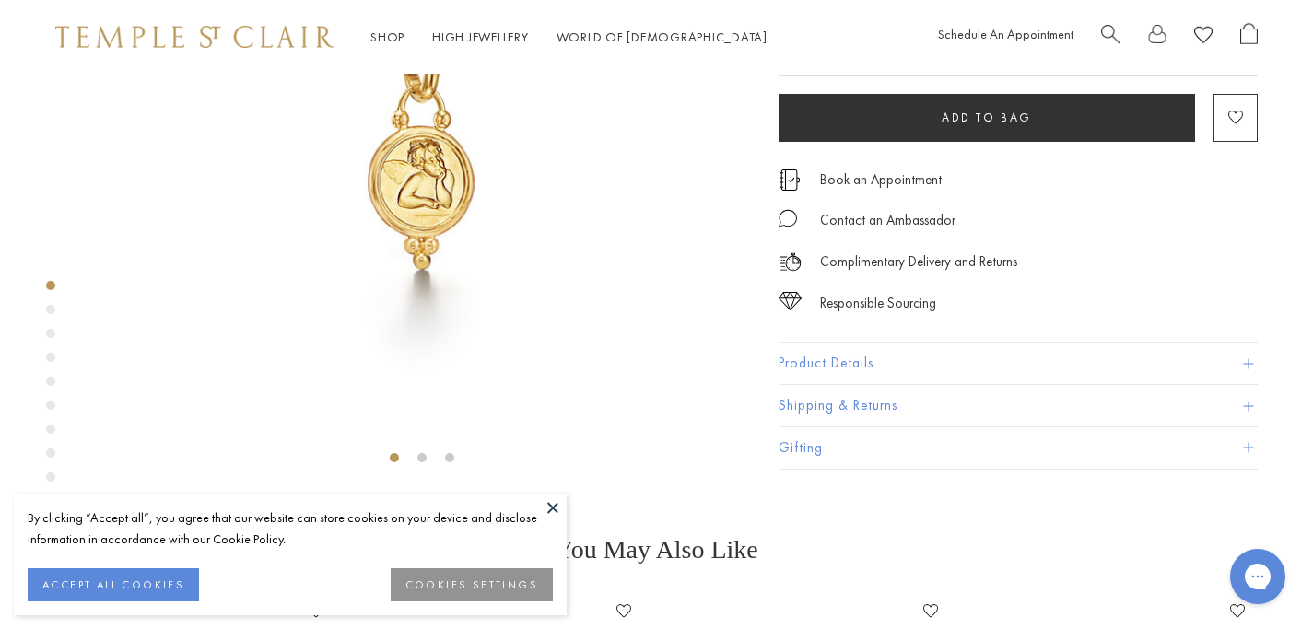
click at [1038, 385] on button "Product Details" at bounding box center [1017, 364] width 479 height 41
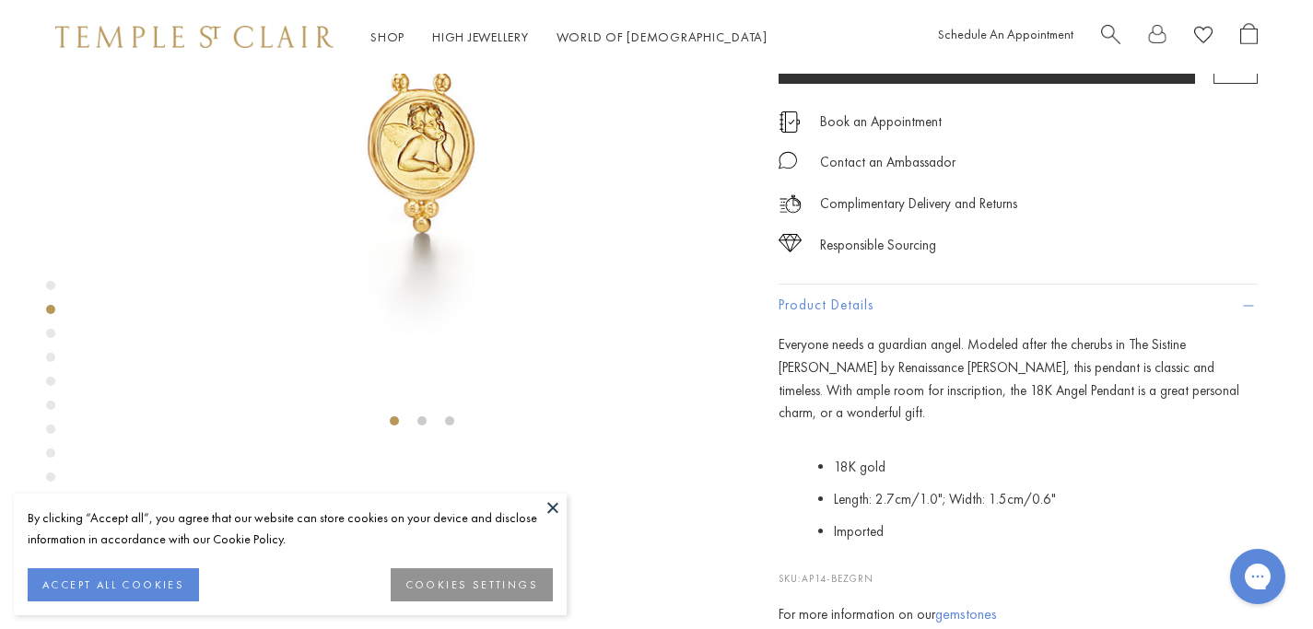
scroll to position [0, 0]
